Goal: Information Seeking & Learning: Learn about a topic

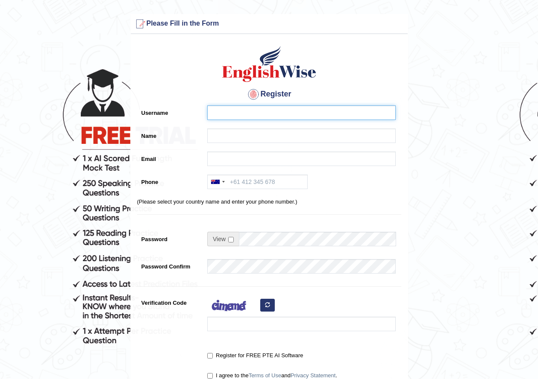
click at [293, 112] on input "Username" at bounding box center [301, 112] width 188 height 15
type input "jassss003"
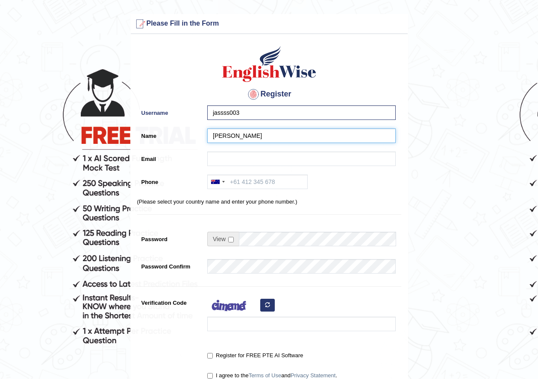
type input "[PERSON_NAME]"
paste input "[EMAIL_ADDRESS][DOMAIN_NAME]"
type input "[EMAIL_ADDRESS][DOMAIN_NAME]"
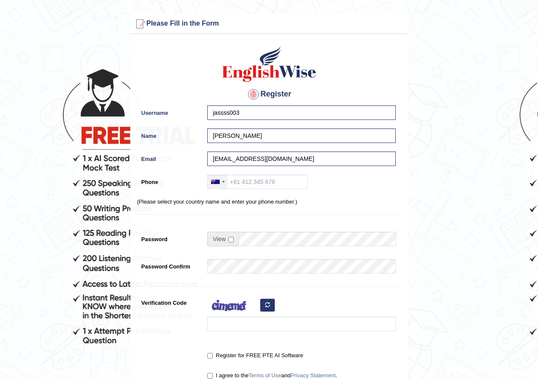
click at [211, 183] on div at bounding box center [215, 182] width 9 height 4
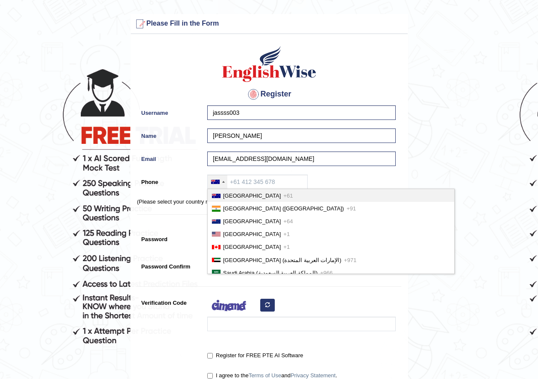
click at [217, 186] on div at bounding box center [218, 182] width 20 height 14
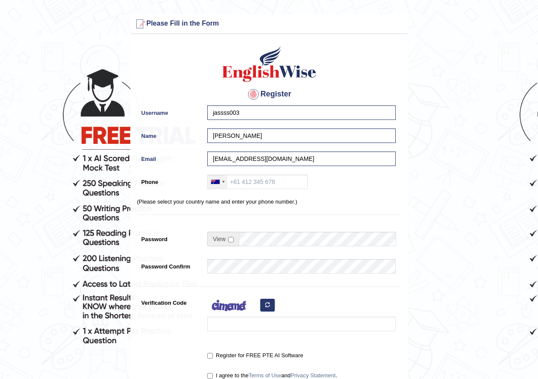
click at [217, 186] on div at bounding box center [218, 182] width 20 height 14
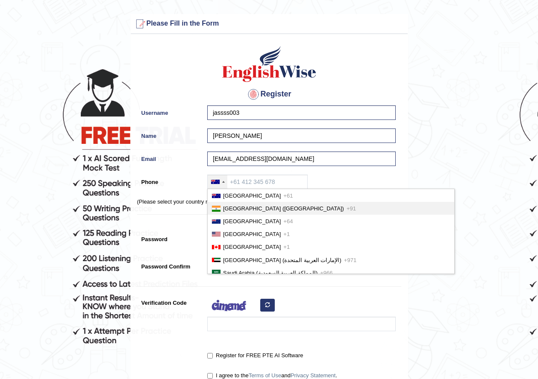
click at [231, 211] on span "India (भारत)" at bounding box center [283, 208] width 121 height 6
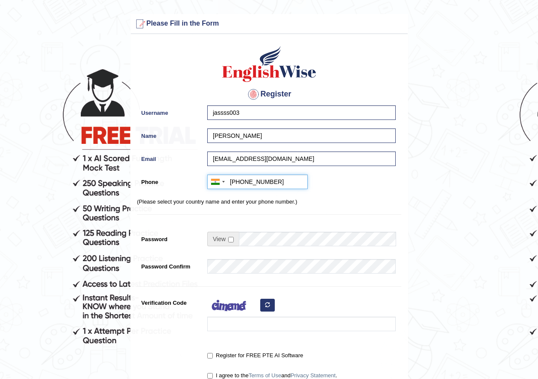
type input "+919564221010"
click at [230, 240] on input "checkbox" at bounding box center [231, 240] width 6 height 6
checkbox input "true"
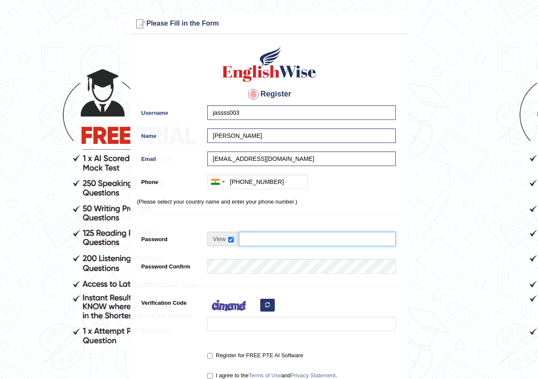
click at [258, 240] on input "Password" at bounding box center [317, 239] width 157 height 15
type input "Track@123"
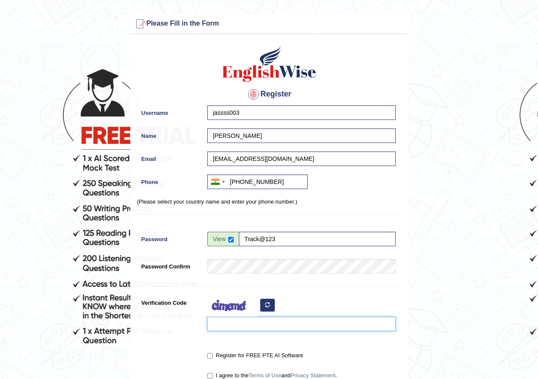
click at [259, 321] on input "Verification Code" at bounding box center [301, 324] width 188 height 15
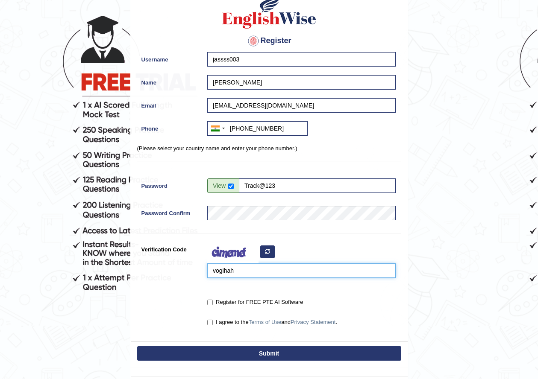
type input "vogihah"
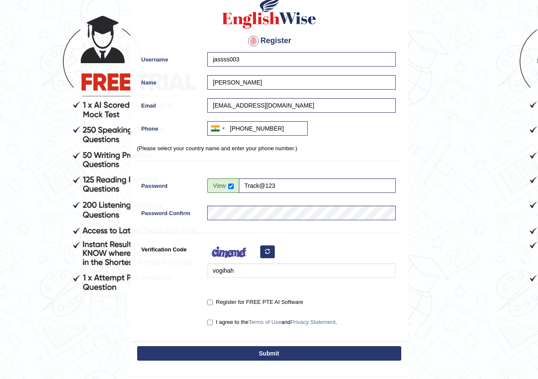
click at [214, 303] on label "Register for FREE PTE AI Software" at bounding box center [255, 302] width 96 height 9
click at [213, 303] on input "Register for FREE PTE AI Software" at bounding box center [210, 303] width 6 height 6
checkbox input "true"
click at [208, 326] on label "I agree to the Terms of Use and Privacy Statement ." at bounding box center [272, 322] width 130 height 9
click at [208, 325] on input "I agree to the Terms of Use and Privacy Statement ." at bounding box center [210, 323] width 6 height 6
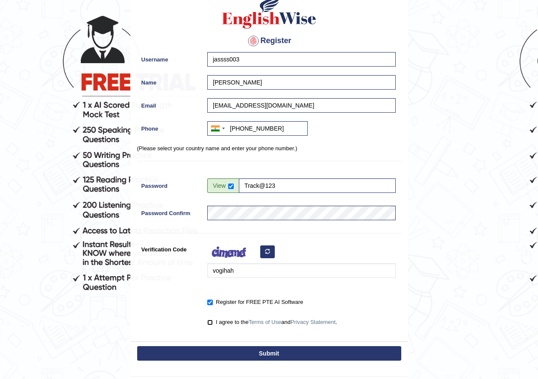
checkbox input "true"
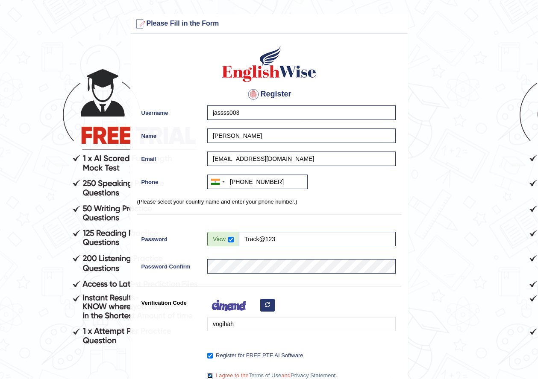
scroll to position [107, 0]
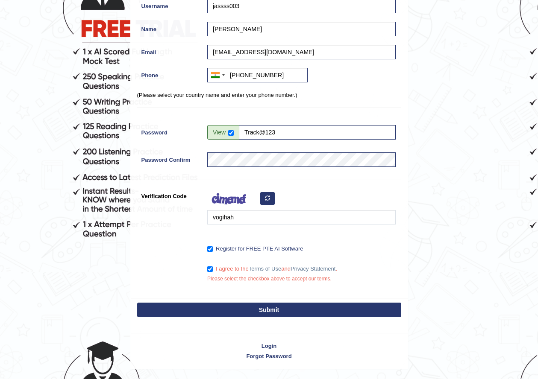
click at [281, 310] on button "Submit" at bounding box center [269, 310] width 264 height 15
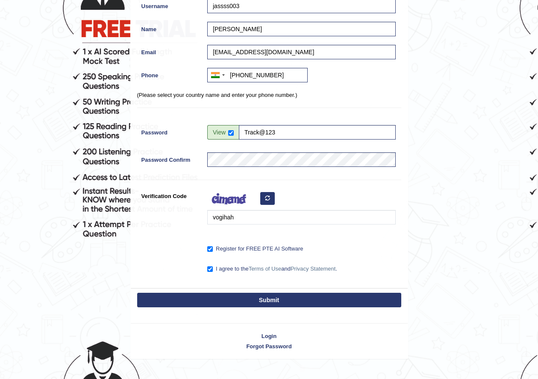
click at [281, 304] on button "Submit" at bounding box center [269, 300] width 264 height 15
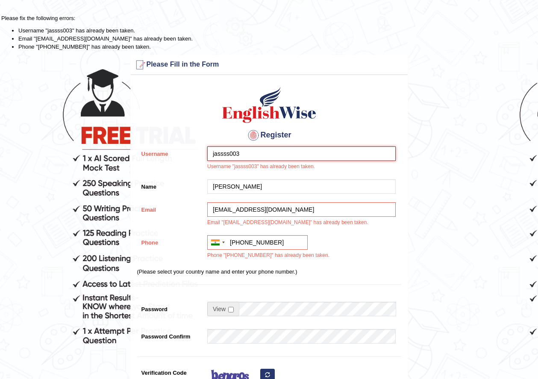
drag, startPoint x: 287, startPoint y: 158, endPoint x: 87, endPoint y: 161, distance: 200.3
click at [87, 161] on form "Please fix the following errors: Username "jassss003" has already been taken. E…" at bounding box center [268, 275] width 535 height 522
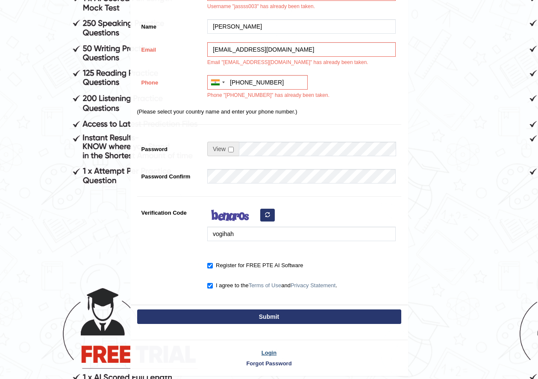
click at [272, 351] on link "Login" at bounding box center [269, 353] width 277 height 8
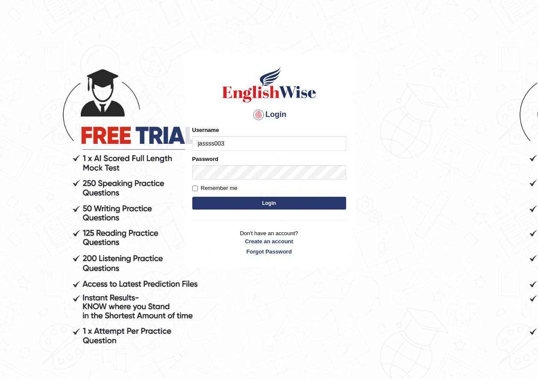
type input "jassss003"
click at [256, 181] on form "Please fix the following errors: Username jassss003 Password Remember me Login" at bounding box center [269, 169] width 154 height 86
click at [267, 210] on form "Please fix the following errors: Username jassss003 Password Remember me Login" at bounding box center [269, 169] width 154 height 86
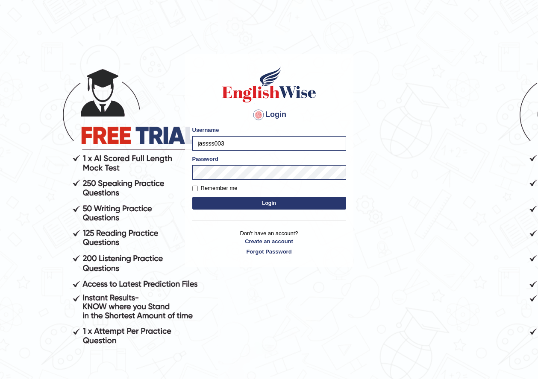
click at [274, 204] on button "Login" at bounding box center [269, 203] width 154 height 13
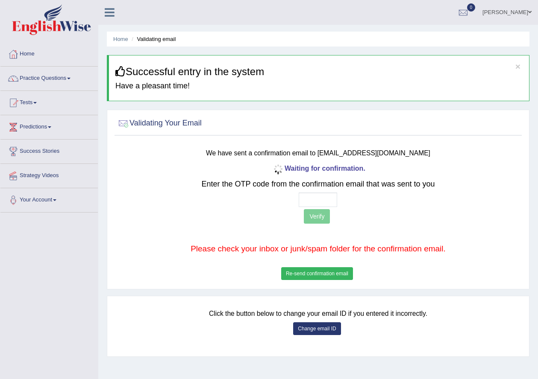
click at [327, 329] on button "Change email ID" at bounding box center [316, 328] width 47 height 13
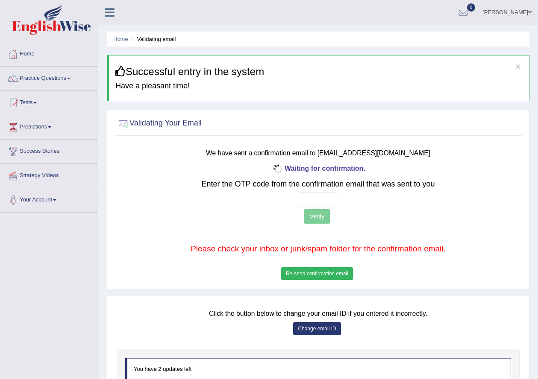
scroll to position [96, 0]
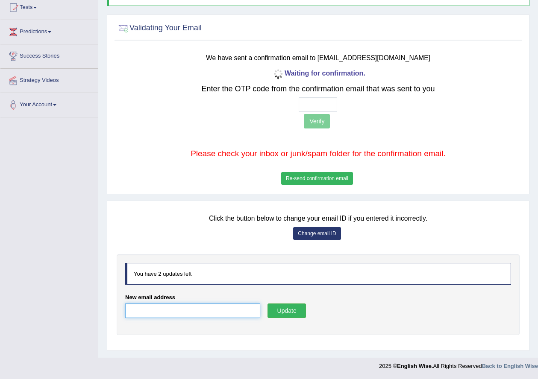
click at [215, 316] on input "New email address" at bounding box center [192, 311] width 135 height 15
paste input "rivebyby@fxzig.com"
type input "rivebyby@fxzig.com"
click at [280, 308] on button "Update" at bounding box center [286, 311] width 38 height 15
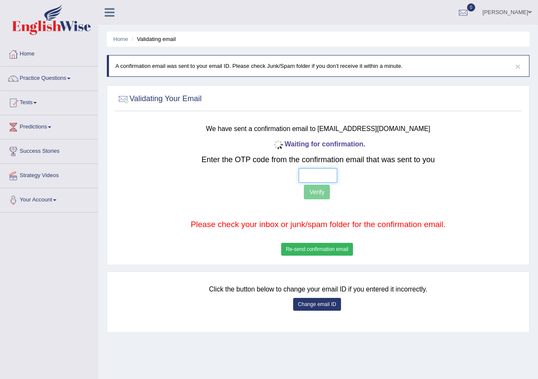
click at [303, 175] on input "text" at bounding box center [318, 175] width 38 height 15
type input "9 0 3 3"
click at [322, 197] on button "Verify" at bounding box center [317, 192] width 26 height 15
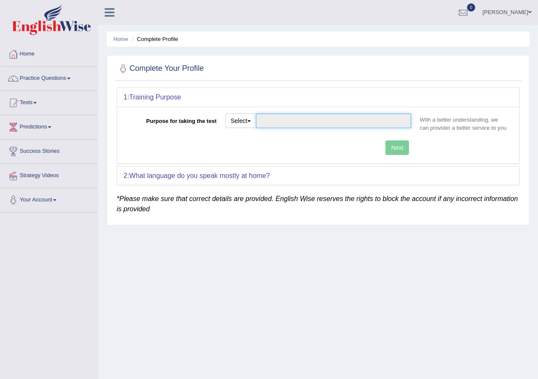
click at [267, 125] on input "Purpose for taking the test" at bounding box center [333, 121] width 155 height 15
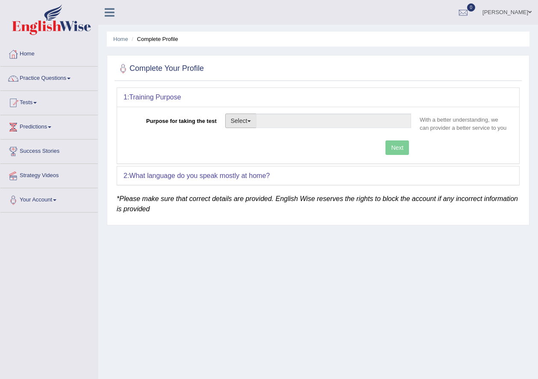
click at [233, 127] on button "Select" at bounding box center [240, 121] width 31 height 15
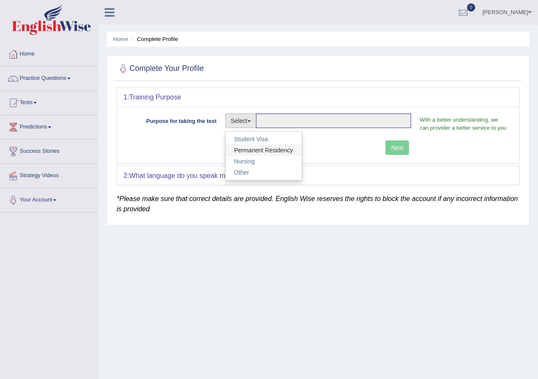
click at [261, 149] on link "Permanent Residency" at bounding box center [263, 150] width 76 height 11
type input "Permanent Residency"
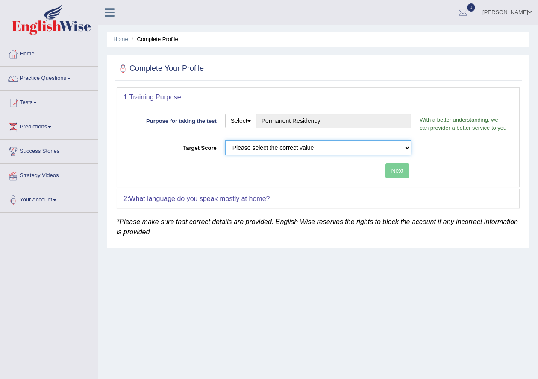
click at [308, 149] on select "Please select the correct value 50 (6 bands) 58 (6.5 bands) 65 (7 bands) 79 (8 …" at bounding box center [318, 148] width 186 height 15
select select "79"
click at [225, 141] on select "Please select the correct value 50 (6 bands) 58 (6.5 bands) 65 (7 bands) 79 (8 …" at bounding box center [318, 148] width 186 height 15
click at [387, 170] on button "Next" at bounding box center [396, 171] width 23 height 15
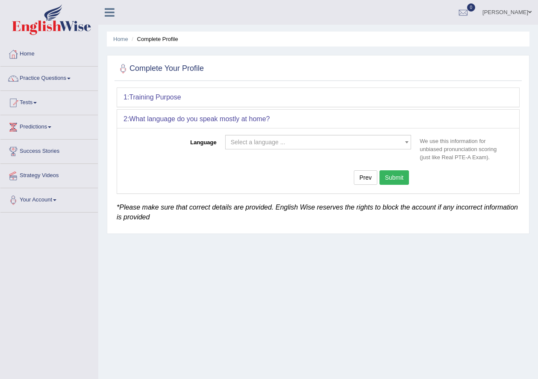
click at [345, 137] on span "Select a language ..." at bounding box center [318, 142] width 186 height 15
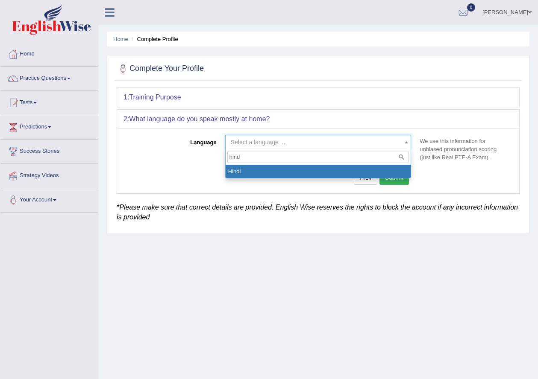
type input "hindi"
select select "Hindi"
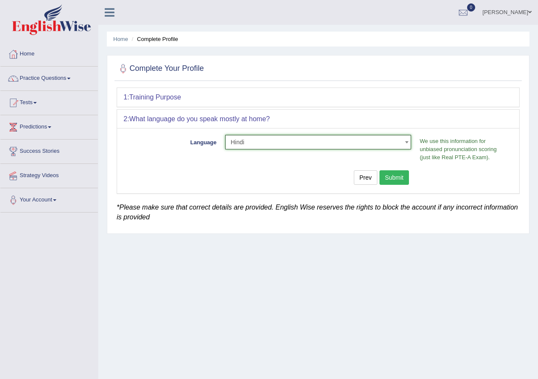
click at [395, 182] on button "Submit" at bounding box center [394, 177] width 30 height 15
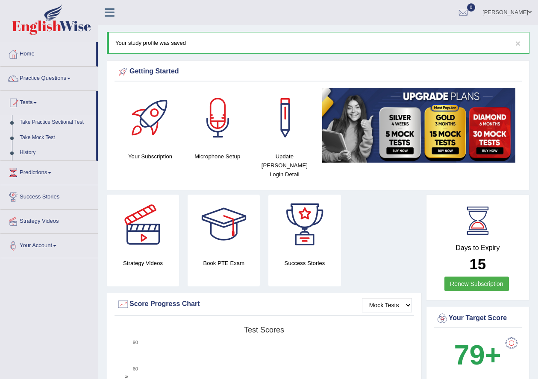
click at [44, 125] on link "Take Practice Sectional Test" at bounding box center [56, 122] width 80 height 15
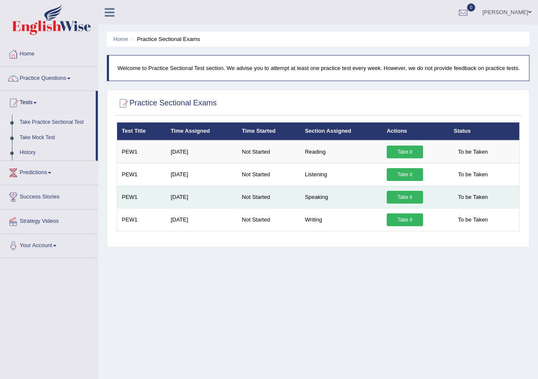
click at [407, 204] on link "Take it" at bounding box center [404, 197] width 36 height 13
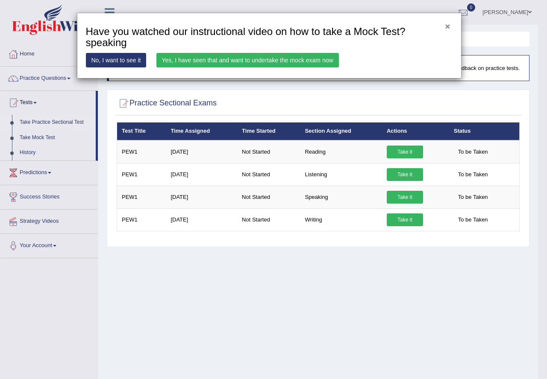
click at [449, 26] on button "×" at bounding box center [447, 26] width 5 height 9
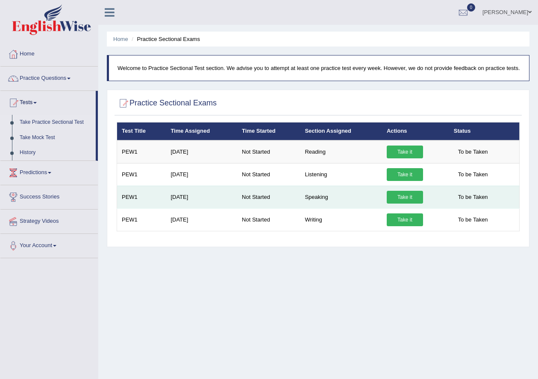
click at [409, 204] on link "Take it" at bounding box center [404, 197] width 36 height 13
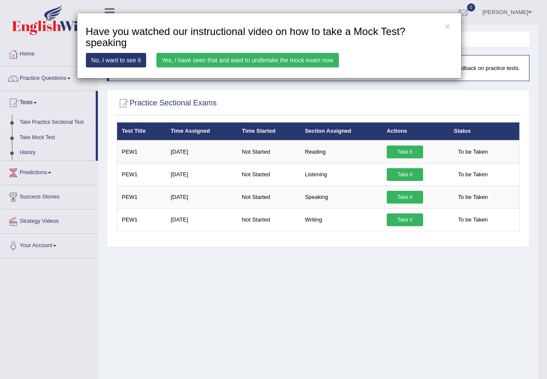
click at [313, 60] on link "Yes, I have seen that and want to undertake the mock exam now" at bounding box center [247, 60] width 182 height 15
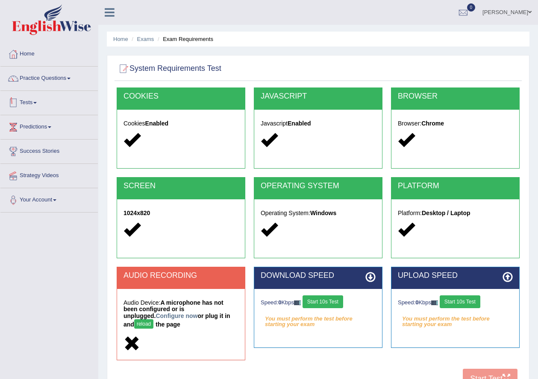
click at [46, 105] on link "Tests" at bounding box center [48, 101] width 97 height 21
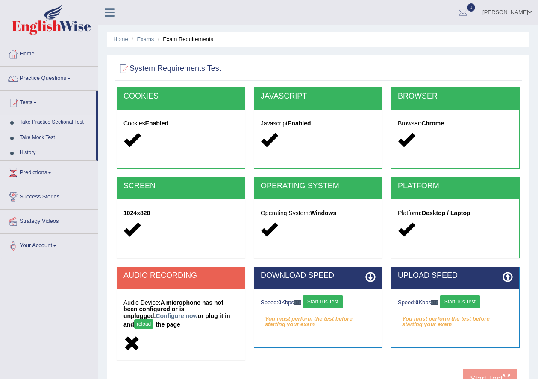
click at [62, 124] on link "Take Practice Sectional Test" at bounding box center [56, 122] width 80 height 15
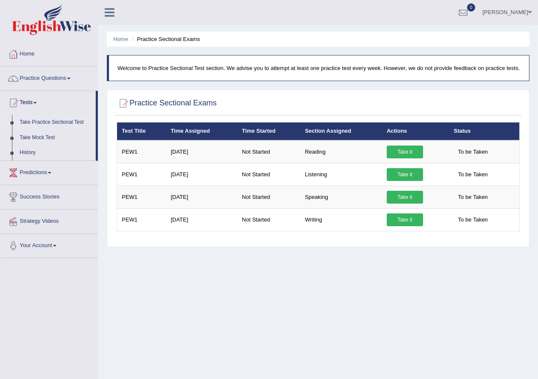
click at [402, 204] on link "Take it" at bounding box center [404, 197] width 36 height 13
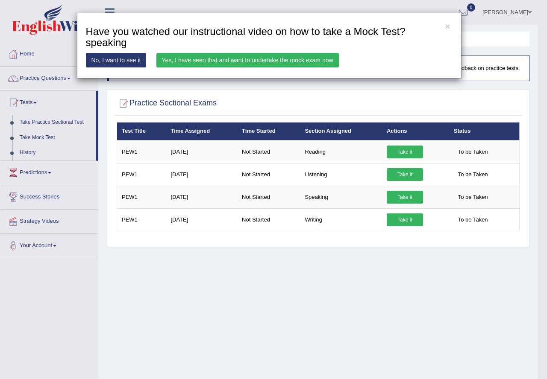
click at [117, 59] on link "No, I want to see it" at bounding box center [116, 60] width 61 height 15
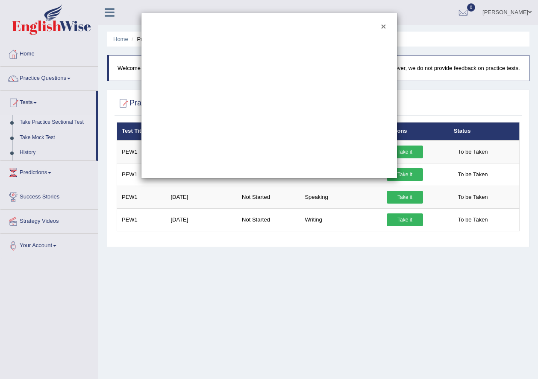
click at [385, 29] on button "×" at bounding box center [383, 26] width 5 height 9
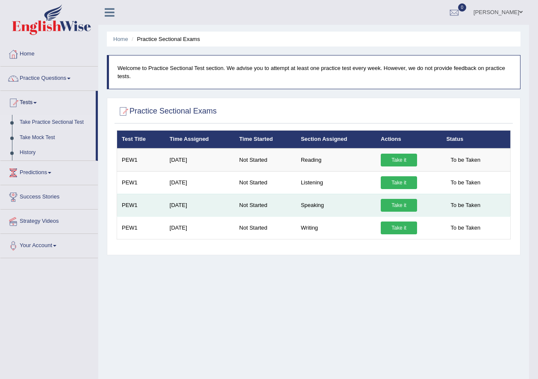
click at [411, 209] on link "Take it" at bounding box center [399, 205] width 36 height 13
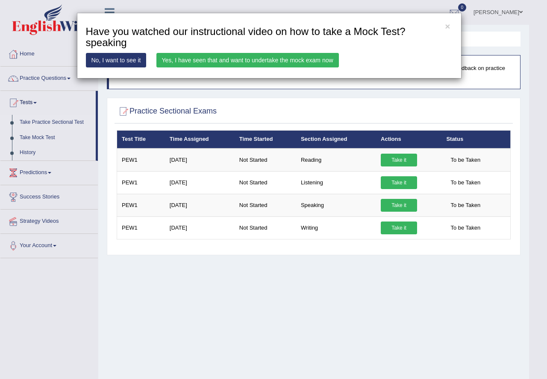
click at [131, 56] on link "No, I want to see it" at bounding box center [116, 60] width 61 height 15
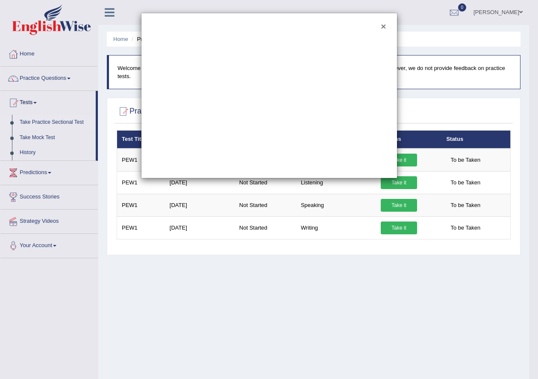
click at [382, 28] on button "×" at bounding box center [383, 26] width 5 height 9
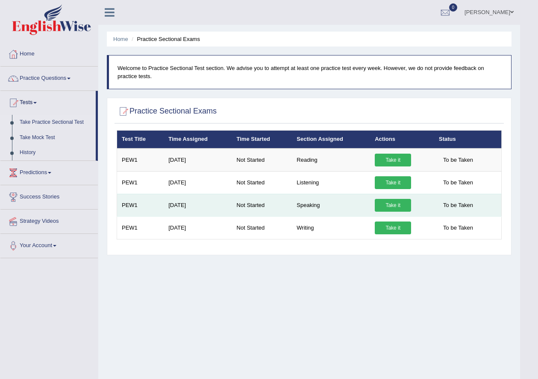
click at [466, 206] on span "To be Taken" at bounding box center [458, 205] width 38 height 13
click at [456, 206] on span "To be Taken" at bounding box center [458, 205] width 38 height 13
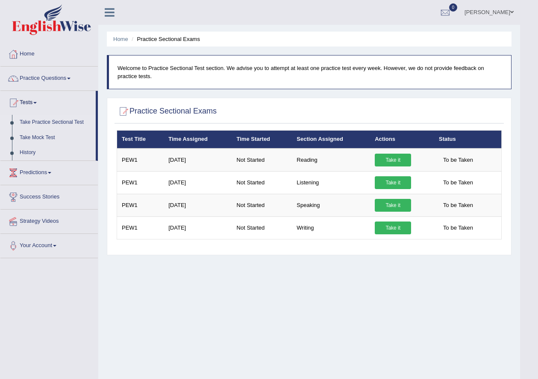
click at [424, 260] on div "Home Practice Sectional Exams Welcome to Practice Sectional Test section. We ad…" at bounding box center [309, 213] width 422 height 427
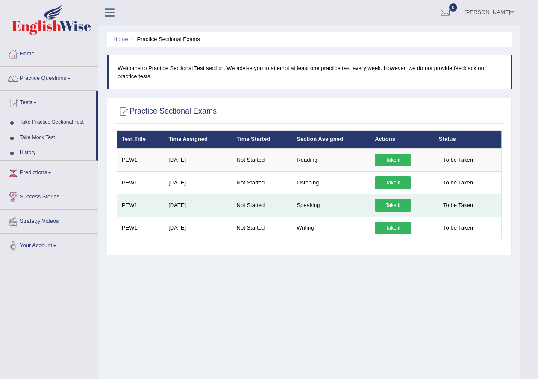
click at [392, 202] on link "Take it" at bounding box center [393, 205] width 36 height 13
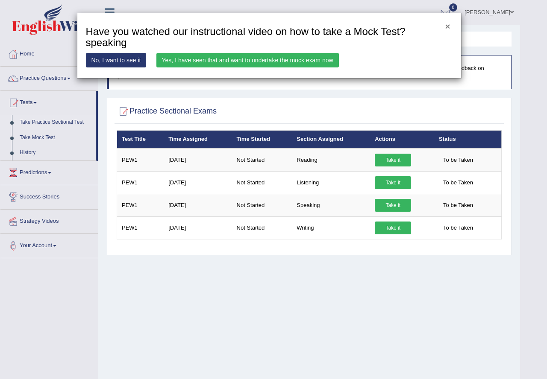
click at [445, 27] on button "×" at bounding box center [447, 26] width 5 height 9
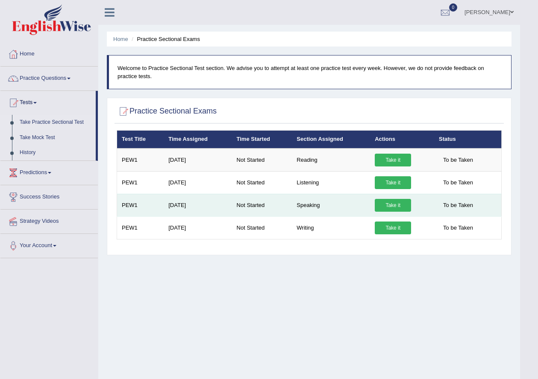
click at [401, 202] on link "Take it" at bounding box center [393, 205] width 36 height 13
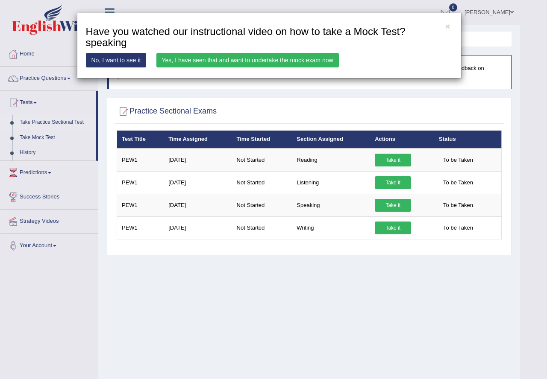
click at [451, 26] on div "× Have you watched our instructional video on how to take a Mock Test?speaking …" at bounding box center [269, 46] width 384 height 66
click at [448, 27] on button "×" at bounding box center [447, 26] width 5 height 9
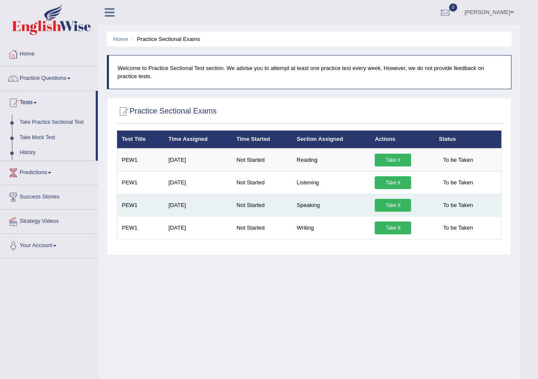
click at [384, 201] on link "Take it" at bounding box center [393, 205] width 36 height 13
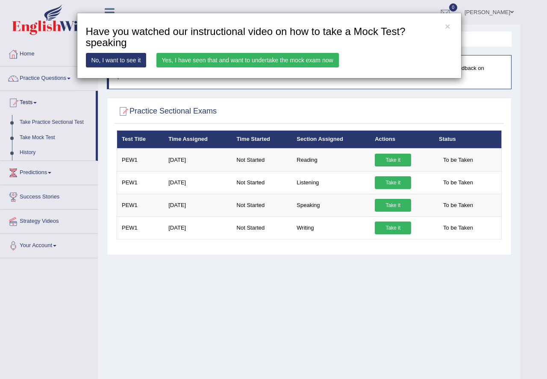
click at [185, 58] on link "Yes, I have seen that and want to undertake the mock exam now" at bounding box center [247, 60] width 182 height 15
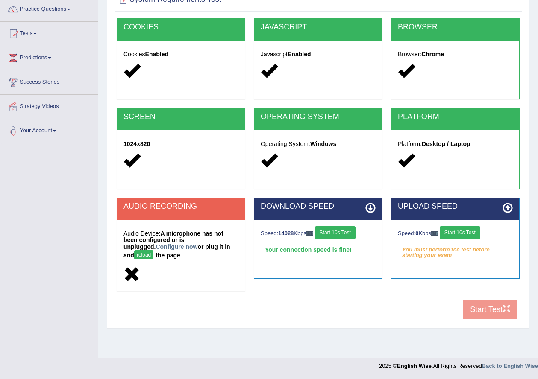
click at [458, 236] on button "Start 10s Test" at bounding box center [459, 232] width 41 height 13
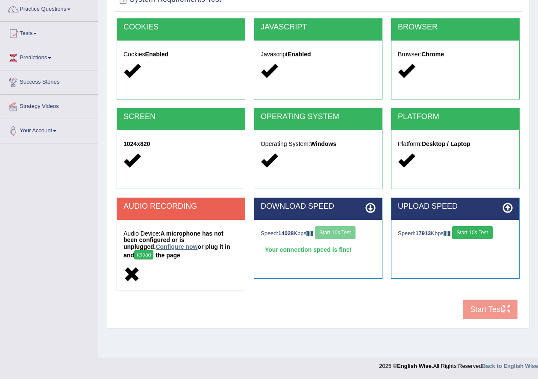
click at [157, 247] on link "Configure now" at bounding box center [176, 246] width 42 height 7
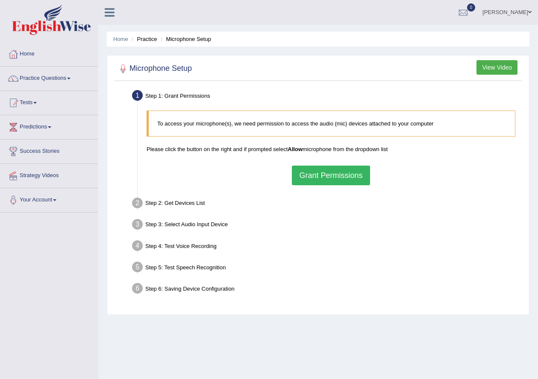
click at [349, 178] on button "Grant Permissions" at bounding box center [331, 176] width 78 height 20
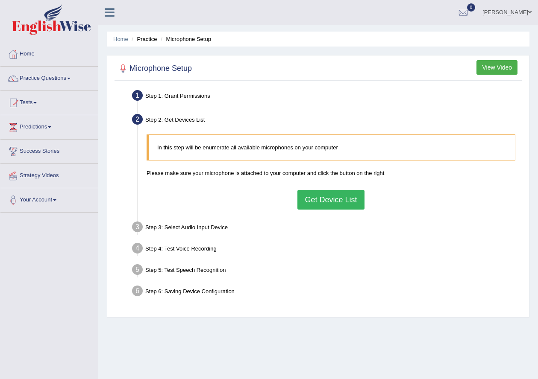
click at [330, 198] on button "Get Device List" at bounding box center [330, 200] width 67 height 20
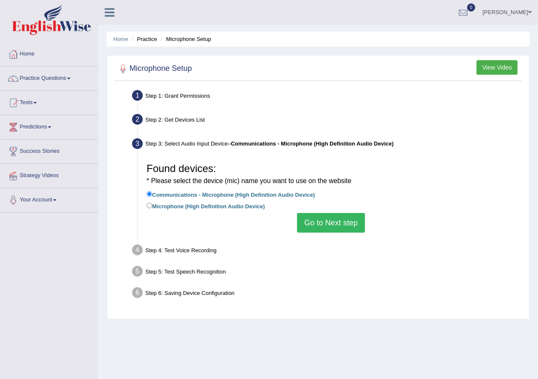
click at [334, 225] on button "Go to Next step" at bounding box center [331, 223] width 68 height 20
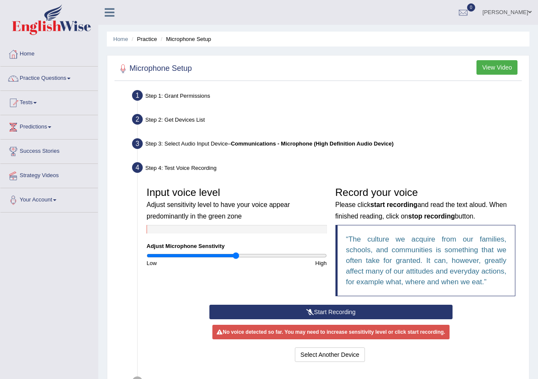
click at [326, 307] on button "Start Recording" at bounding box center [330, 312] width 243 height 15
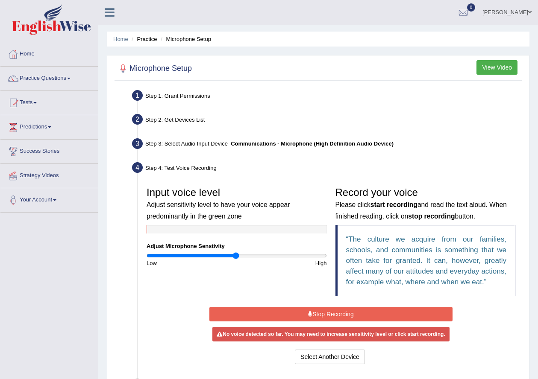
click at [343, 313] on button "Stop Recording" at bounding box center [330, 314] width 243 height 15
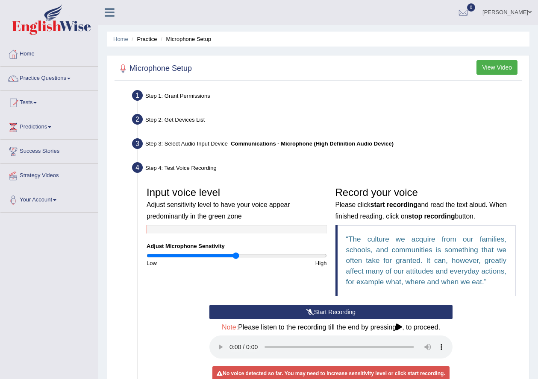
click at [340, 312] on button "Start Recording" at bounding box center [330, 312] width 243 height 15
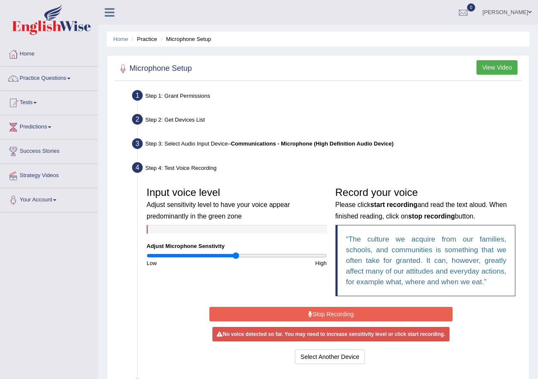
click at [341, 321] on button "Stop Recording" at bounding box center [330, 314] width 243 height 15
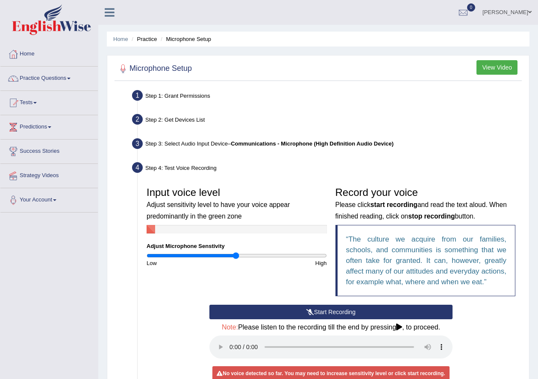
scroll to position [53, 0]
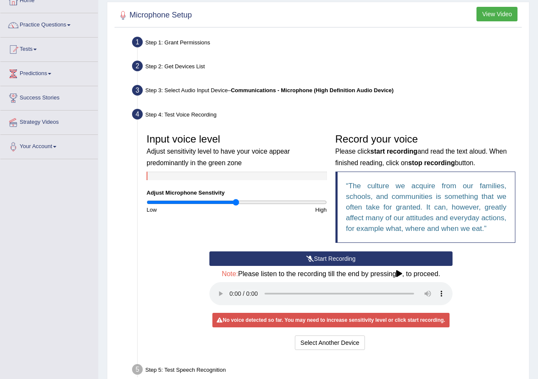
click at [347, 251] on div "Input voice level Adjust sensitivity level to have your voice appear predominan…" at bounding box center [330, 240] width 377 height 231
click at [319, 256] on button "Start Recording" at bounding box center [330, 259] width 243 height 15
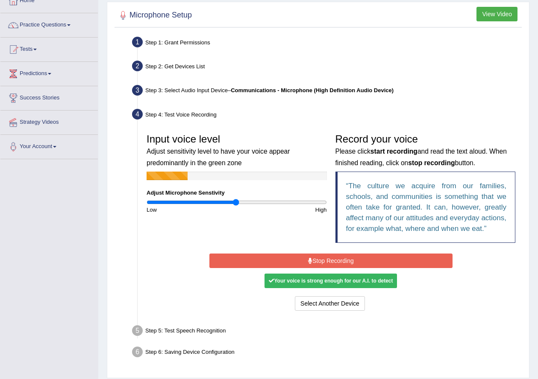
click at [350, 258] on button "Stop Recording" at bounding box center [330, 261] width 243 height 15
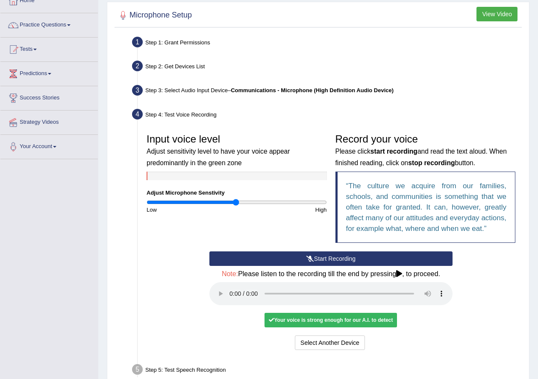
click at [329, 258] on button "Start Recording" at bounding box center [330, 259] width 243 height 15
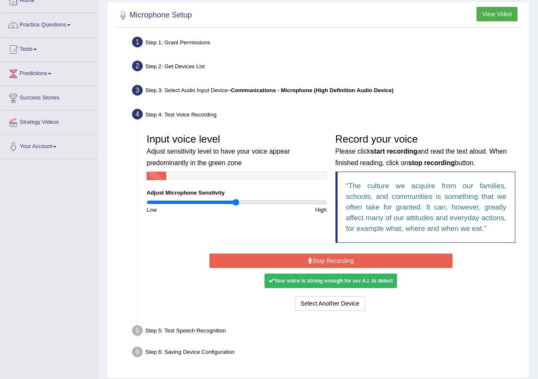
click at [333, 261] on button "Stop Recording" at bounding box center [330, 261] width 243 height 15
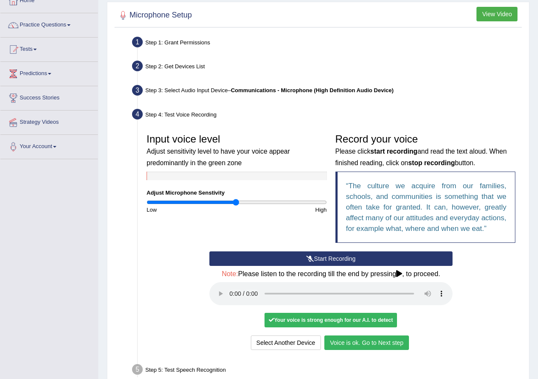
click at [364, 344] on button "Voice is ok. Go to Next step" at bounding box center [366, 343] width 85 height 15
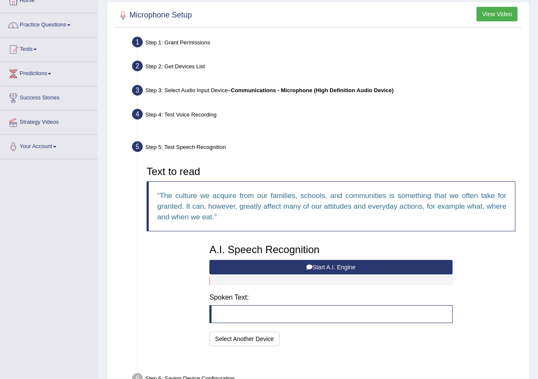
scroll to position [86, 0]
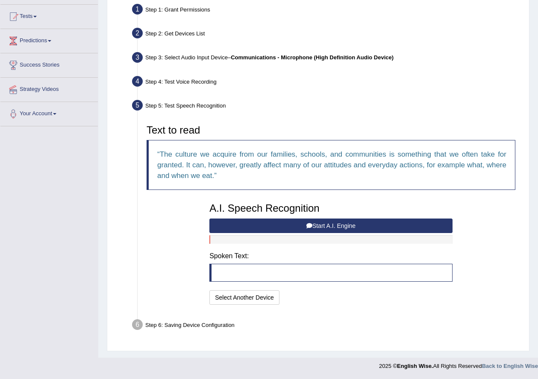
click at [357, 226] on button "Start A.I. Engine" at bounding box center [330, 226] width 243 height 15
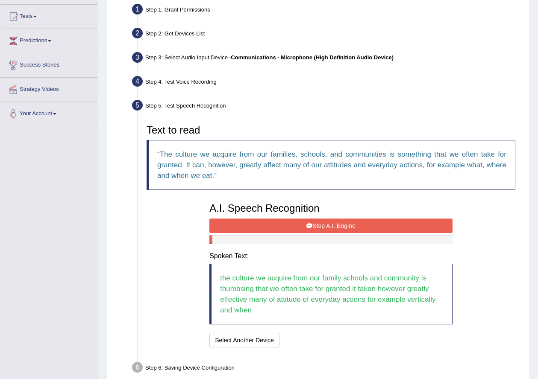
click at [357, 226] on button "Stop A.I. Engine" at bounding box center [330, 226] width 243 height 15
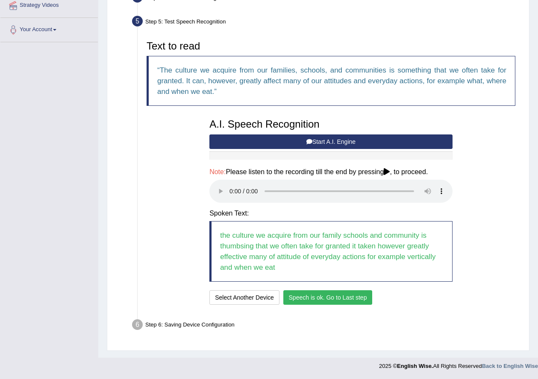
click at [339, 295] on button "Speech is ok. Go to Last step" at bounding box center [327, 297] width 89 height 15
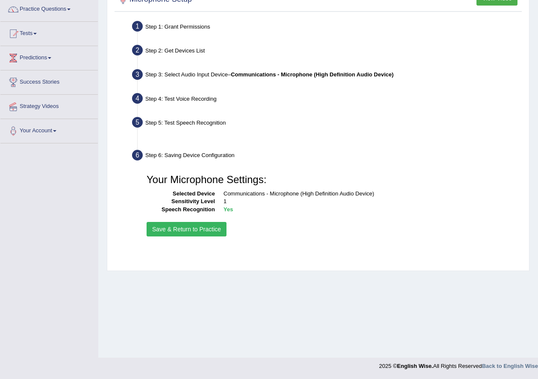
scroll to position [69, 0]
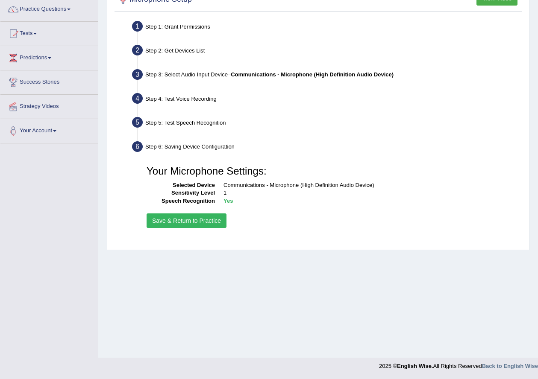
click at [190, 223] on button "Save & Return to Practice" at bounding box center [186, 221] width 80 height 15
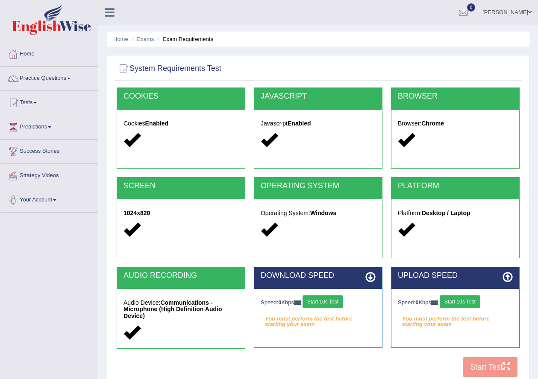
click at [337, 296] on button "Start 10s Test" at bounding box center [322, 302] width 41 height 13
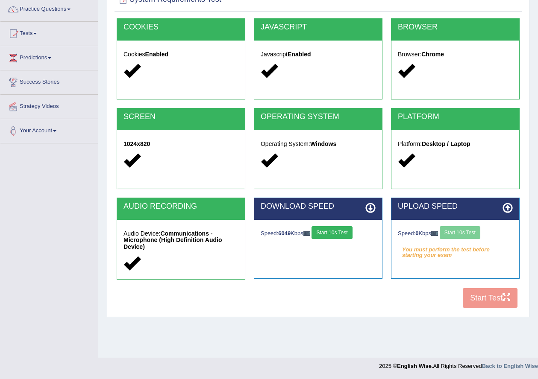
click at [480, 232] on button "Start 10s Test" at bounding box center [459, 232] width 41 height 13
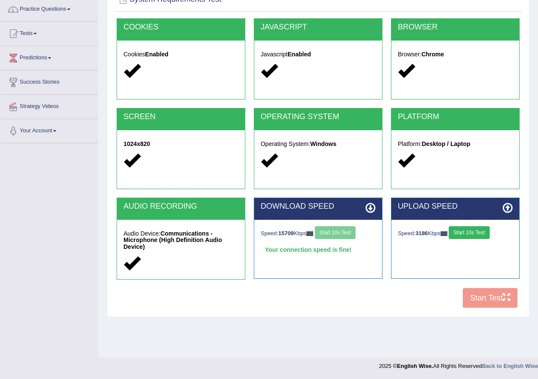
click at [478, 232] on button "Start 10s Test" at bounding box center [468, 232] width 41 height 13
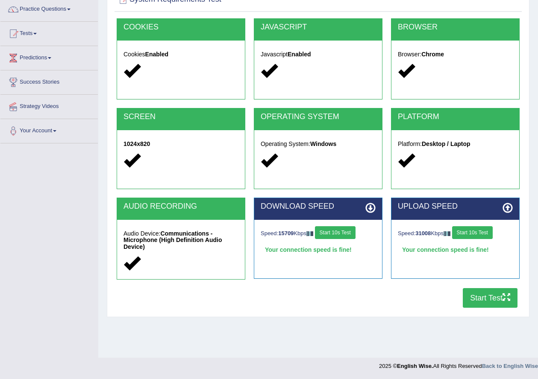
click at [494, 301] on button "Start Test" at bounding box center [490, 298] width 55 height 20
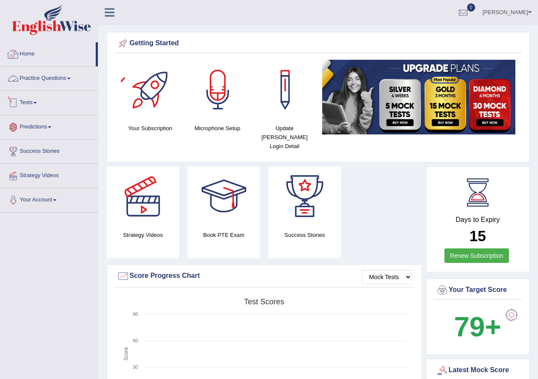
click at [37, 102] on span at bounding box center [34, 103] width 3 height 2
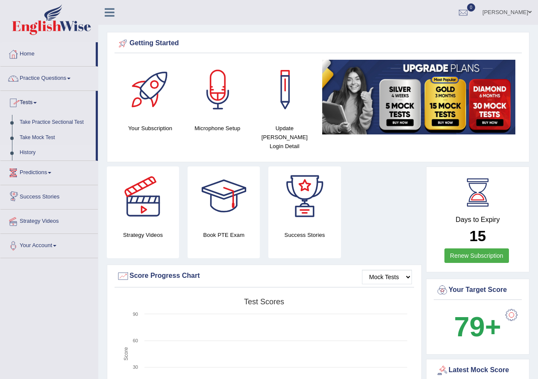
click at [29, 149] on link "History" at bounding box center [56, 152] width 80 height 15
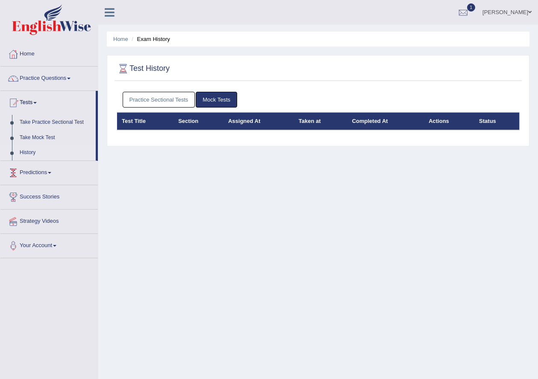
click at [31, 151] on link "History" at bounding box center [56, 152] width 80 height 15
click at [28, 152] on link "History" at bounding box center [56, 152] width 80 height 15
click at [175, 98] on link "Practice Sectional Tests" at bounding box center [159, 100] width 73 height 16
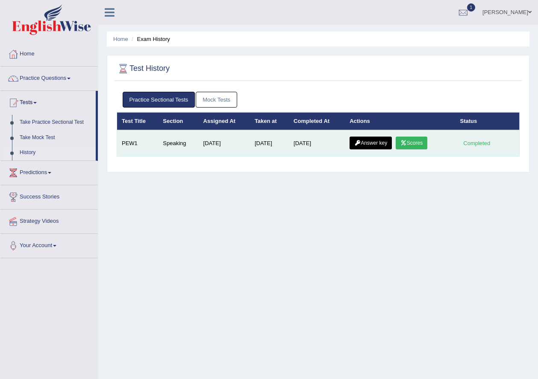
click at [411, 141] on link "Scores" at bounding box center [411, 143] width 32 height 13
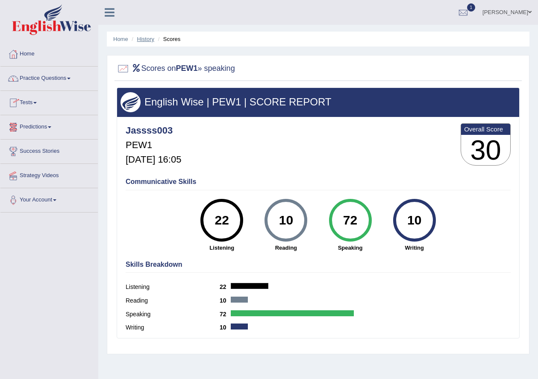
click at [149, 36] on link "History" at bounding box center [145, 39] width 17 height 6
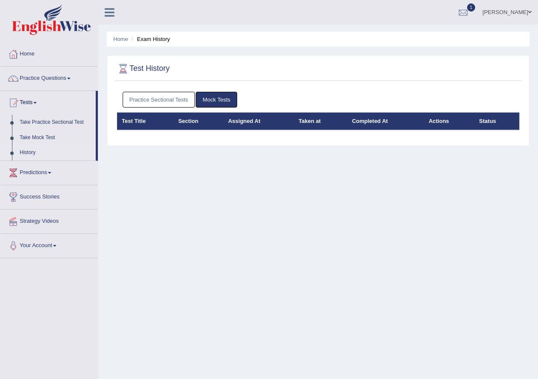
click at [175, 89] on div "Practice Sectional Tests Mock Tests" at bounding box center [318, 100] width 403 height 25
click at [173, 100] on link "Practice Sectional Tests" at bounding box center [159, 100] width 73 height 16
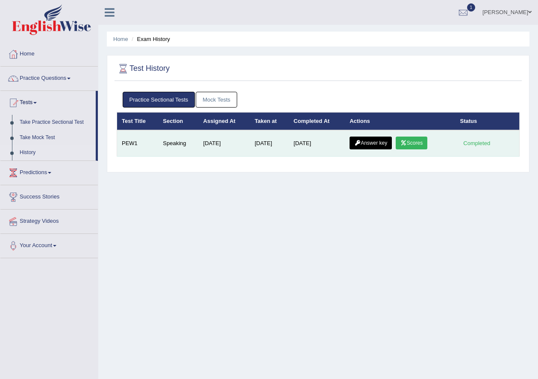
click at [372, 141] on link "Answer key" at bounding box center [370, 143] width 42 height 13
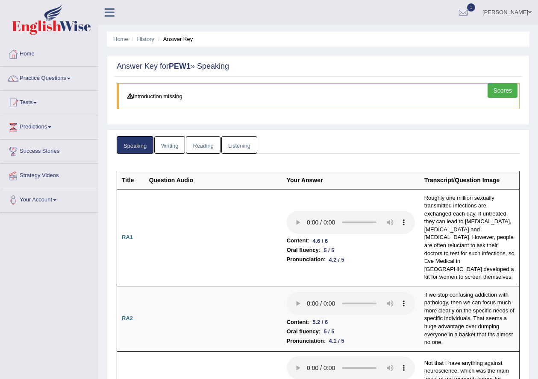
click at [233, 144] on link "Listening" at bounding box center [239, 145] width 36 height 18
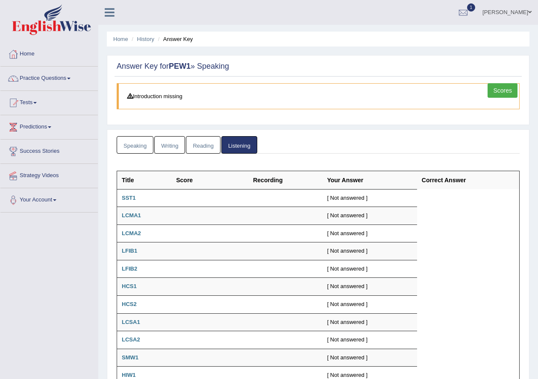
click at [161, 139] on link "Writing" at bounding box center [169, 145] width 31 height 18
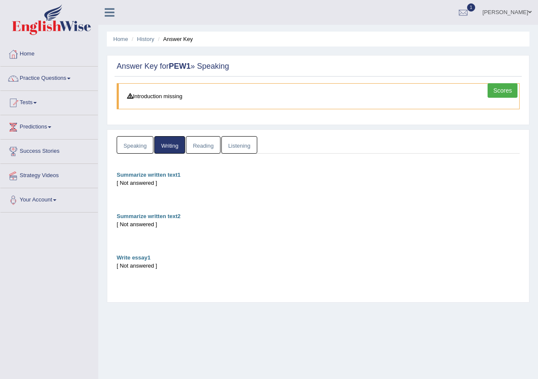
click at [141, 146] on link "Speaking" at bounding box center [135, 145] width 37 height 18
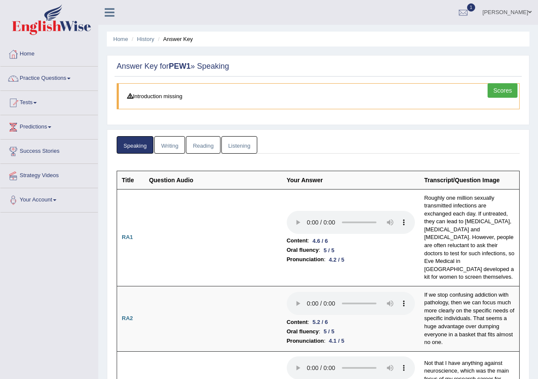
click at [492, 86] on link "Scores" at bounding box center [502, 90] width 30 height 15
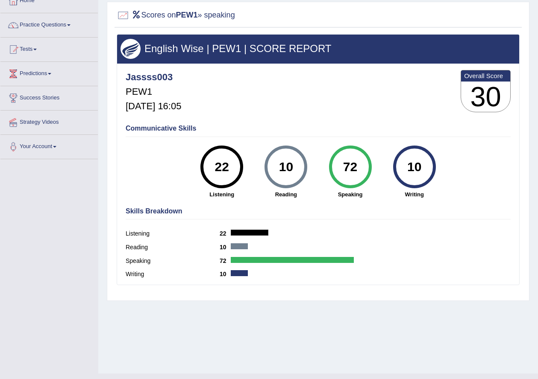
click at [223, 174] on div "22" at bounding box center [221, 167] width 31 height 36
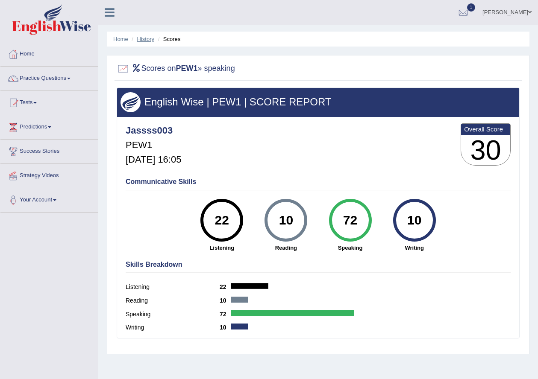
click at [139, 40] on link "History" at bounding box center [145, 39] width 17 height 6
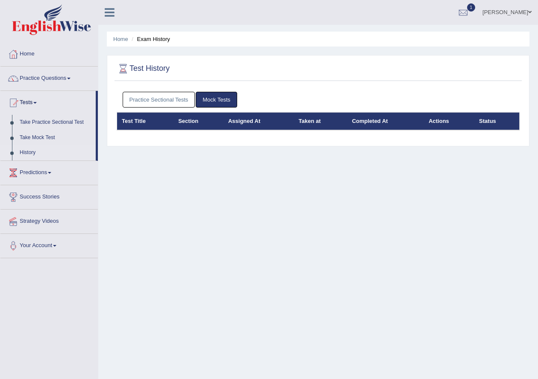
click at [185, 97] on link "Practice Sectional Tests" at bounding box center [159, 100] width 73 height 16
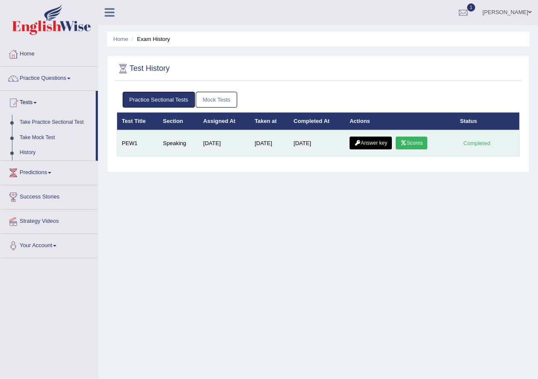
click at [413, 142] on link "Scores" at bounding box center [411, 143] width 32 height 13
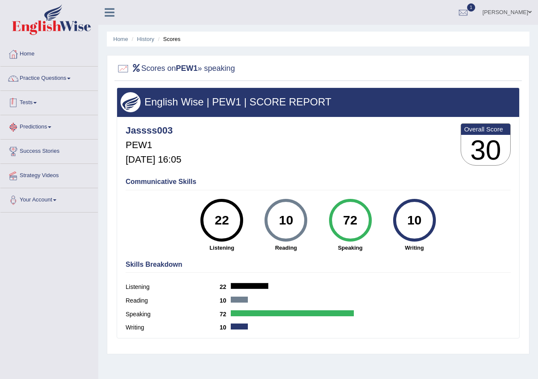
click at [48, 105] on link "Tests" at bounding box center [48, 101] width 97 height 21
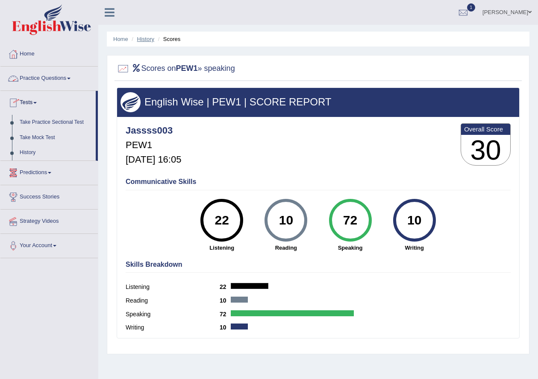
click at [147, 38] on link "History" at bounding box center [145, 39] width 17 height 6
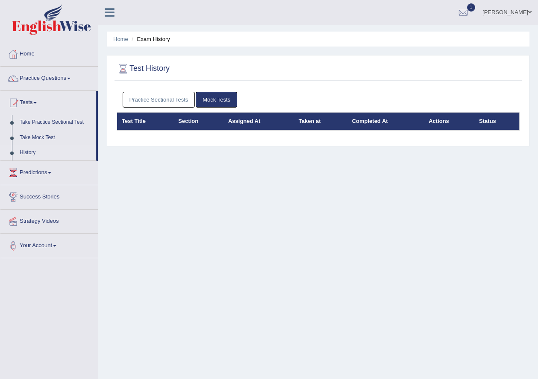
drag, startPoint x: 0, startPoint y: 0, endPoint x: 173, endPoint y: 91, distance: 195.8
click at [173, 91] on div "Practice Sectional Tests Mock Tests" at bounding box center [318, 100] width 403 height 25
click at [176, 102] on link "Practice Sectional Tests" at bounding box center [159, 100] width 73 height 16
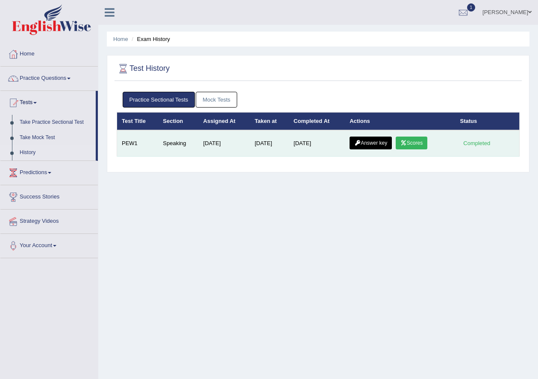
click at [367, 147] on link "Answer key" at bounding box center [370, 143] width 42 height 13
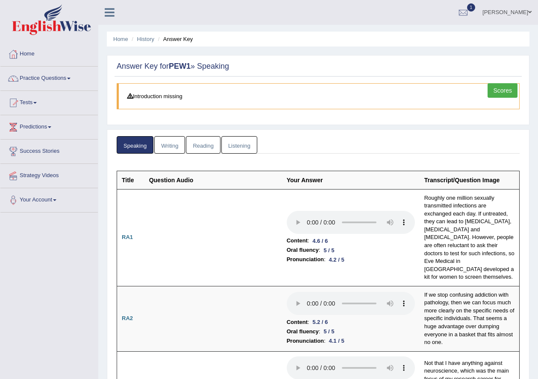
click at [68, 78] on link "Practice Questions" at bounding box center [48, 77] width 97 height 21
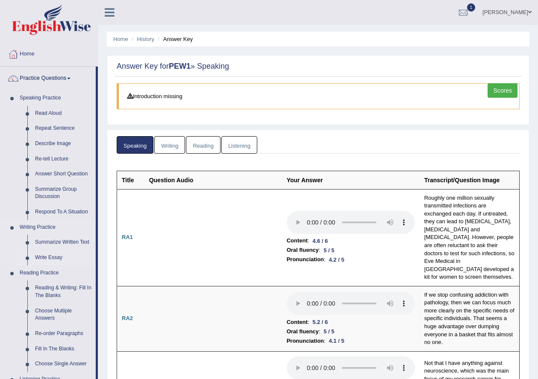
click at [50, 255] on link "Write Essay" at bounding box center [63, 257] width 64 height 15
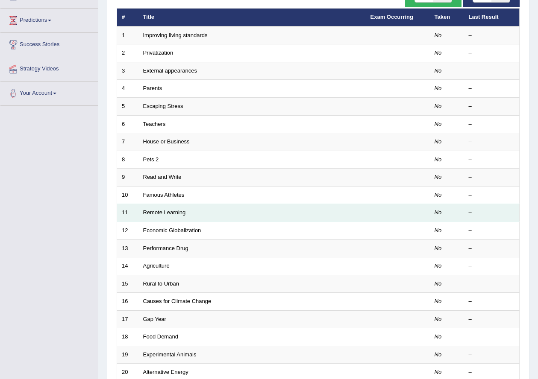
scroll to position [160, 0]
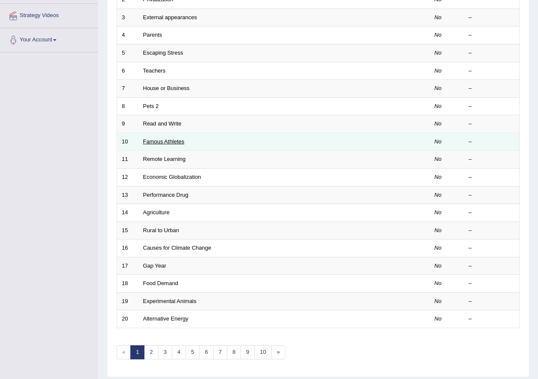
click at [162, 141] on link "Famous Athletes" at bounding box center [163, 141] width 41 height 6
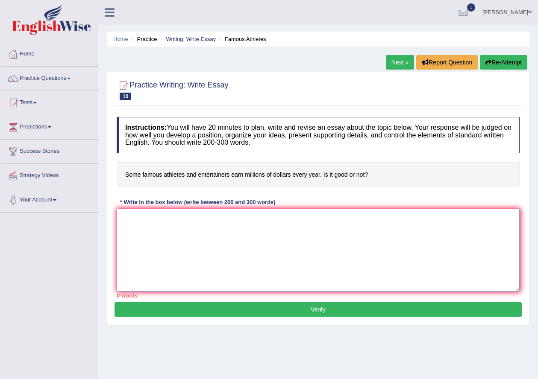
click at [281, 244] on textarea at bounding box center [318, 250] width 403 height 83
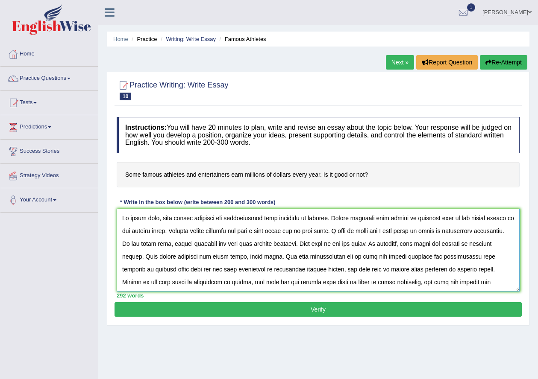
scroll to position [115, 0]
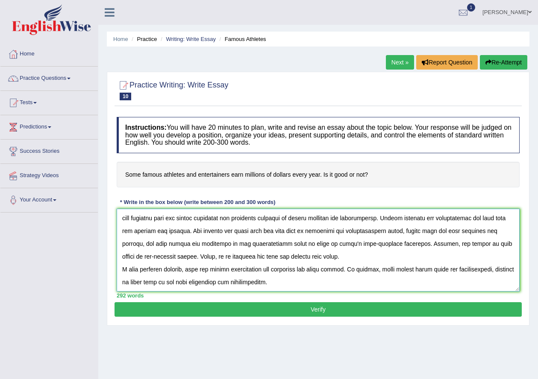
type textarea "To begin with, some famous athletes and entertainers earn miliions of dollars. …"
click at [322, 316] on button "Verify" at bounding box center [317, 309] width 407 height 15
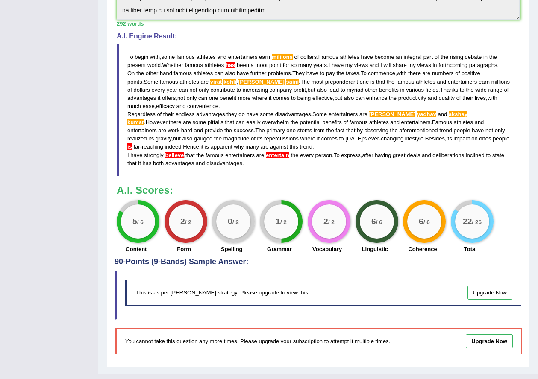
scroll to position [99, 0]
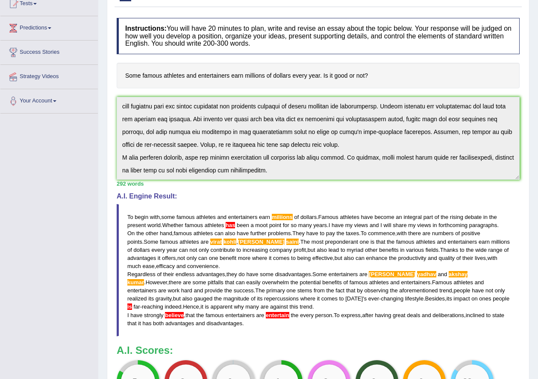
click at [223, 241] on span "kohli" at bounding box center [229, 242] width 13 height 6
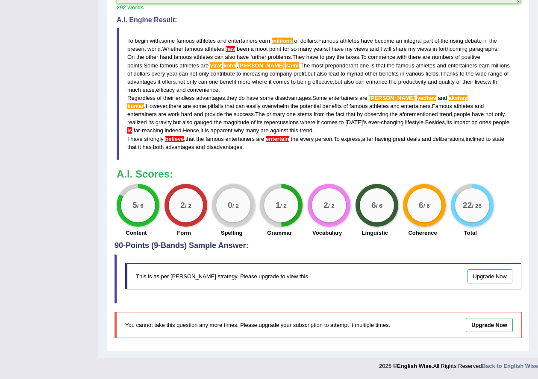
click at [176, 139] on span "believe" at bounding box center [174, 139] width 19 height 6
click at [232, 47] on span "has" at bounding box center [229, 49] width 9 height 6
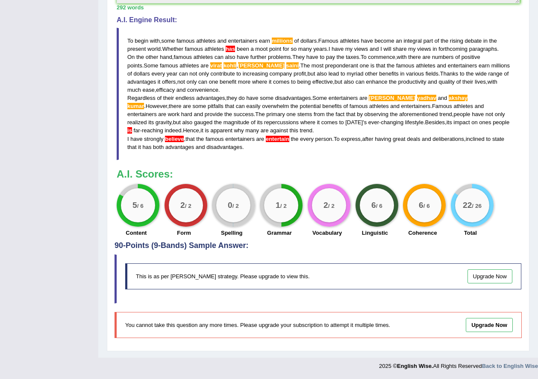
click at [132, 127] on span "is" at bounding box center [129, 130] width 5 height 6
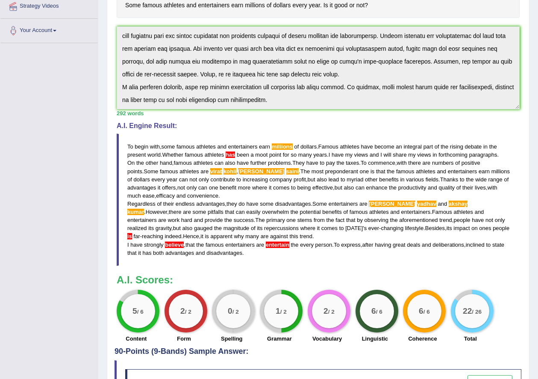
scroll to position [0, 0]
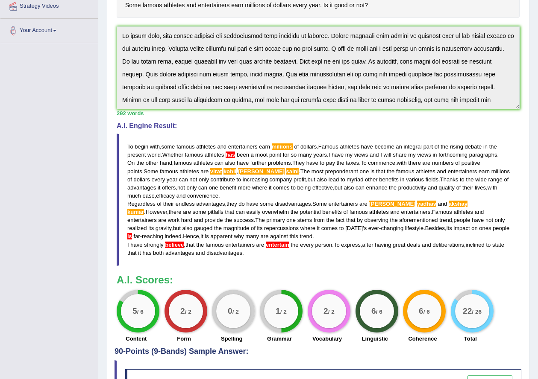
click at [317, 202] on span "Some" at bounding box center [319, 204] width 15 height 6
